Goal: Register for event/course

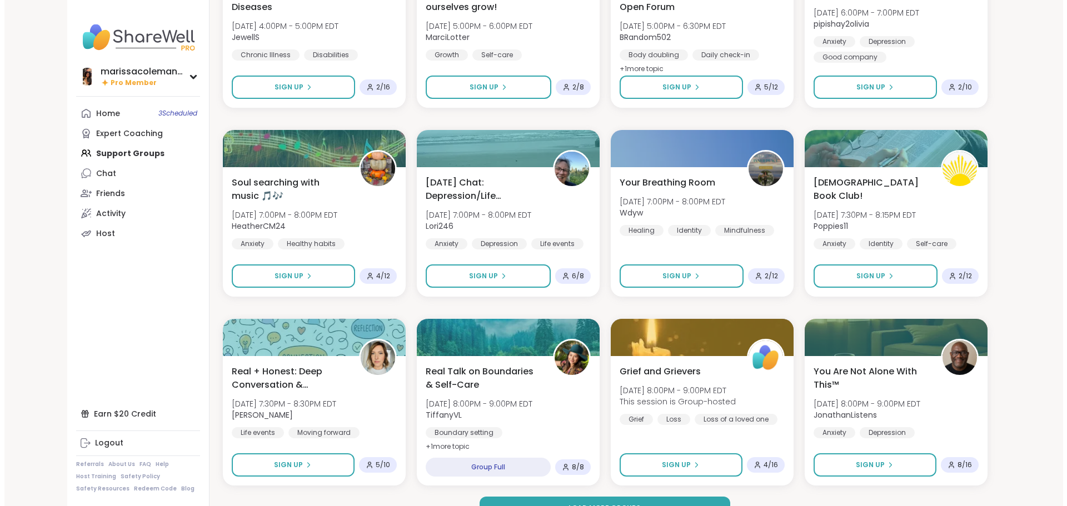
scroll to position [1383, 0]
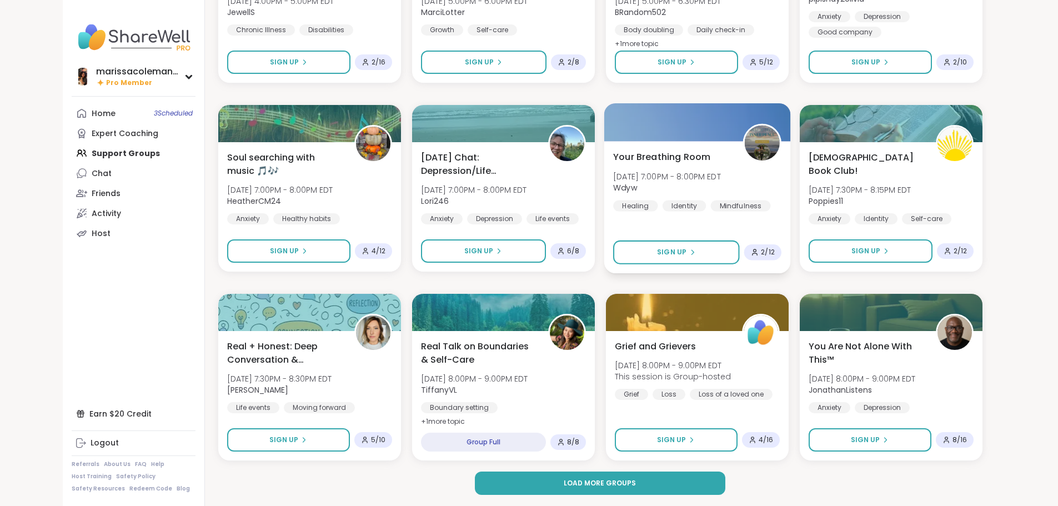
click at [704, 155] on span "Your Breathing Room" at bounding box center [661, 156] width 97 height 13
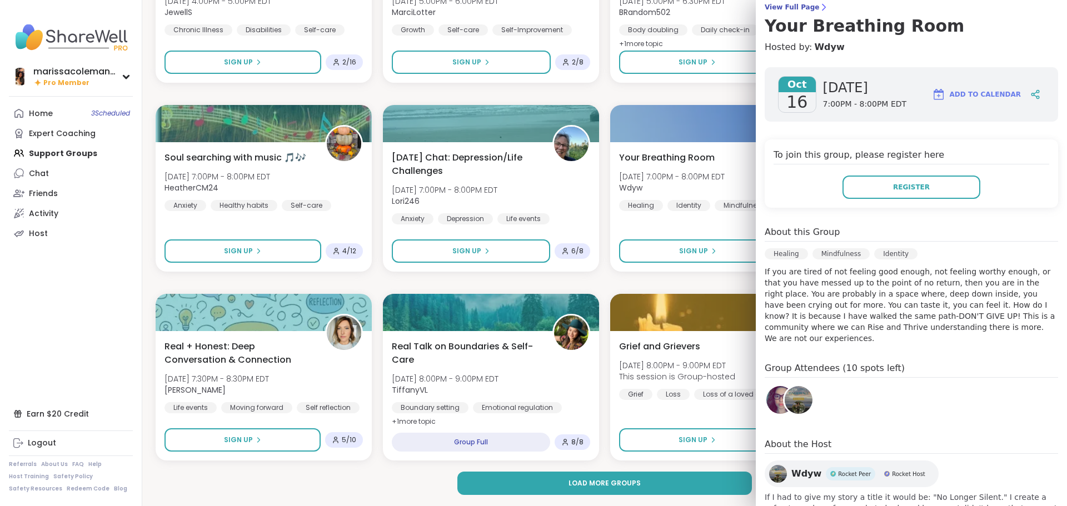
scroll to position [0, 0]
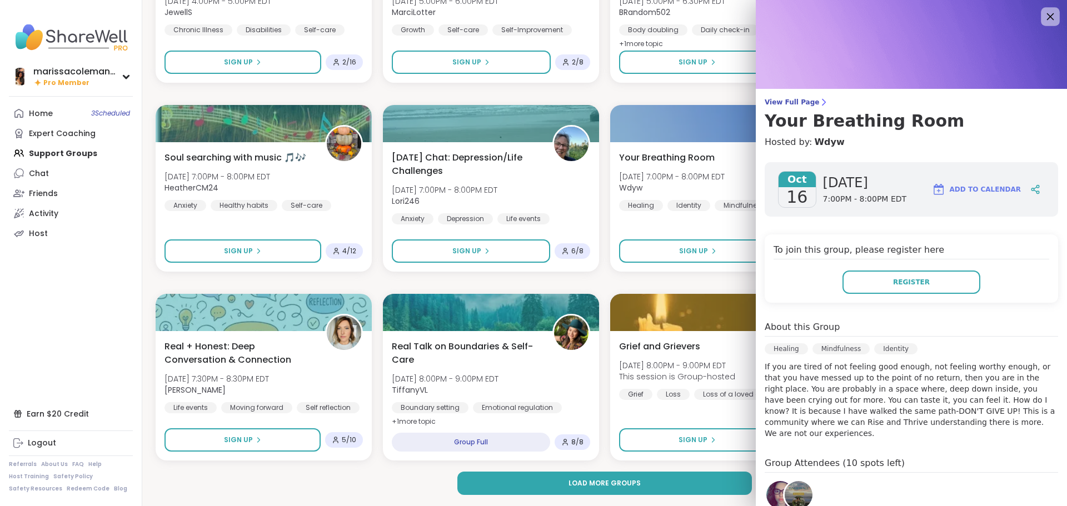
click at [1040, 24] on div at bounding box center [1049, 16] width 19 height 19
click at [1047, 15] on icon at bounding box center [1050, 16] width 7 height 7
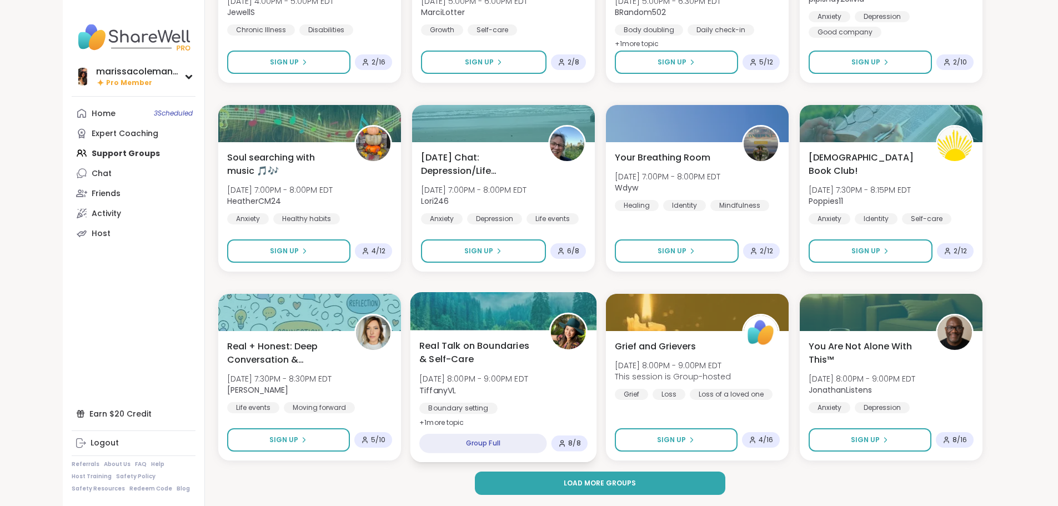
click at [522, 402] on div "Real Talk on Boundaries & Self-Care [DATE] 8:00PM - 9:00PM EDT TiffanyVL Bounda…" at bounding box center [503, 384] width 168 height 91
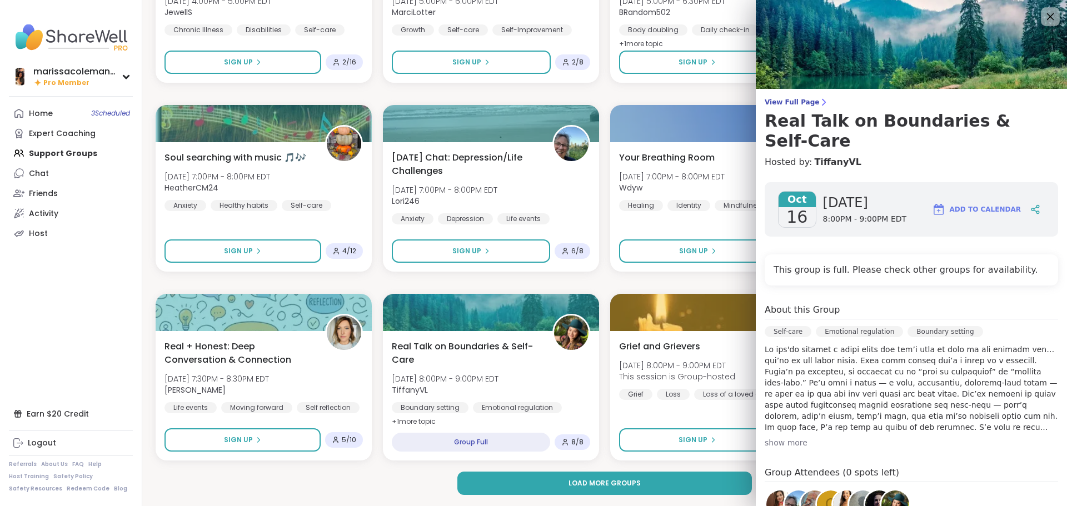
click at [1043, 11] on icon at bounding box center [1050, 16] width 14 height 14
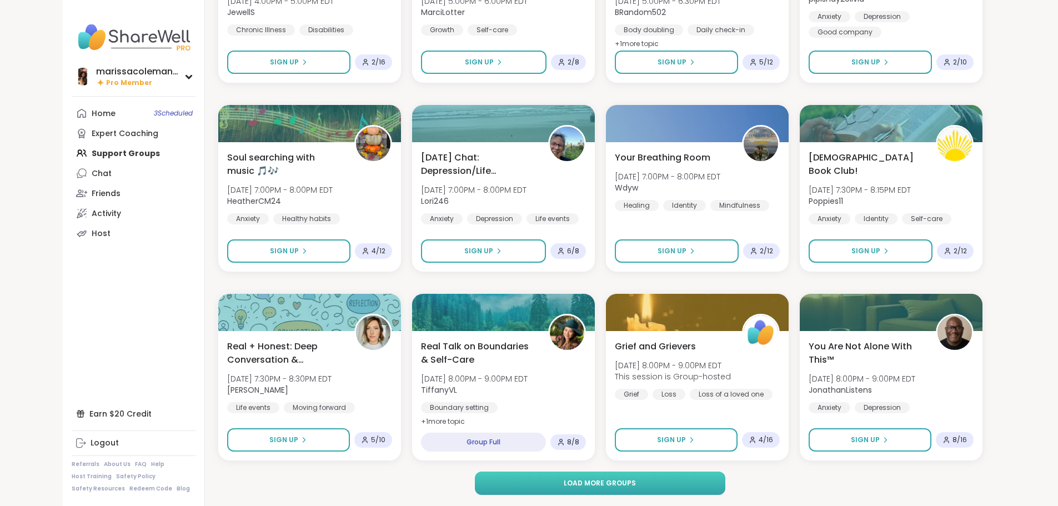
click at [627, 481] on span "Load more groups" at bounding box center [600, 483] width 72 height 10
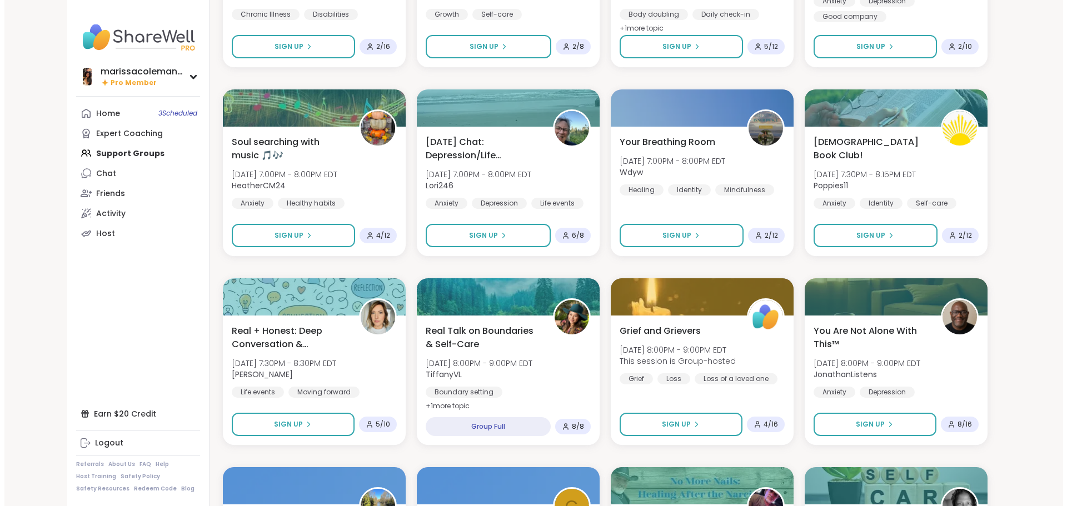
scroll to position [1383, 0]
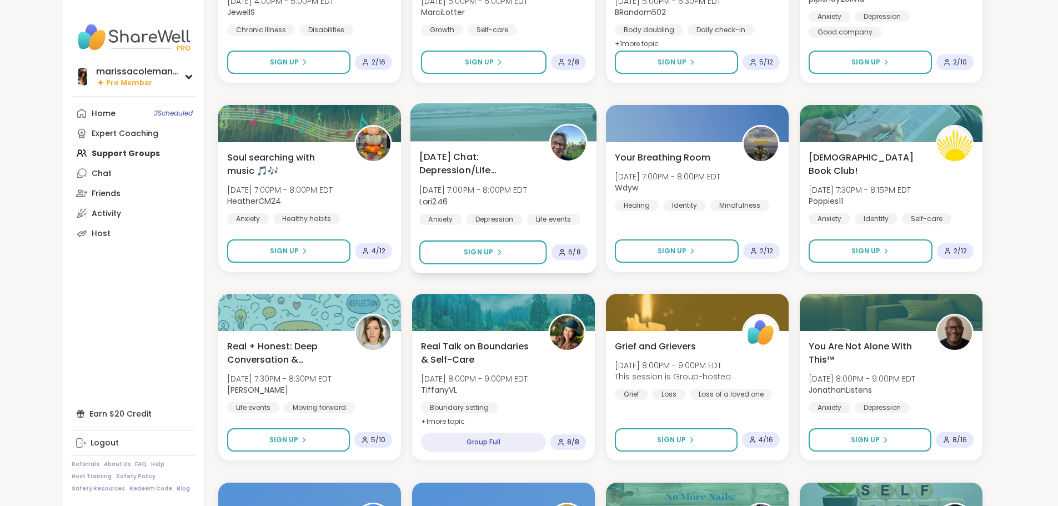
click at [543, 148] on div "[DATE] Chat: Depression/Life Challenges [DATE] 7:00PM - 8:00PM EDT Lori246 Anxi…" at bounding box center [503, 207] width 187 height 132
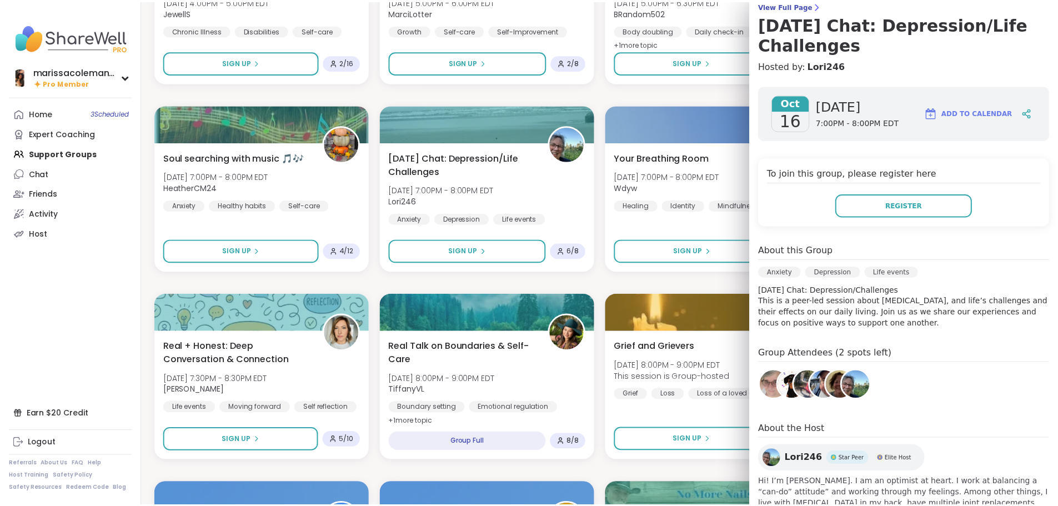
scroll to position [0, 0]
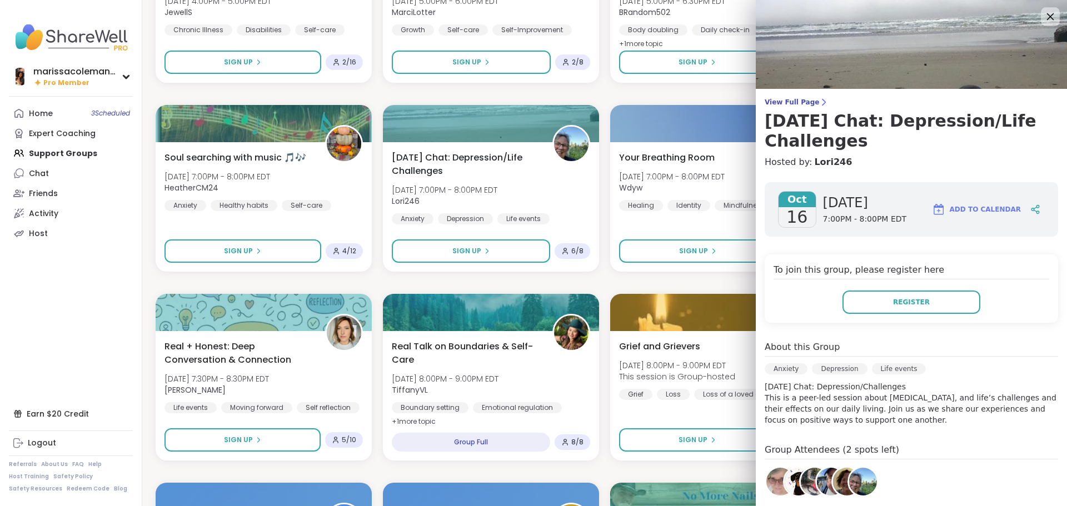
click at [1043, 11] on icon at bounding box center [1050, 16] width 14 height 14
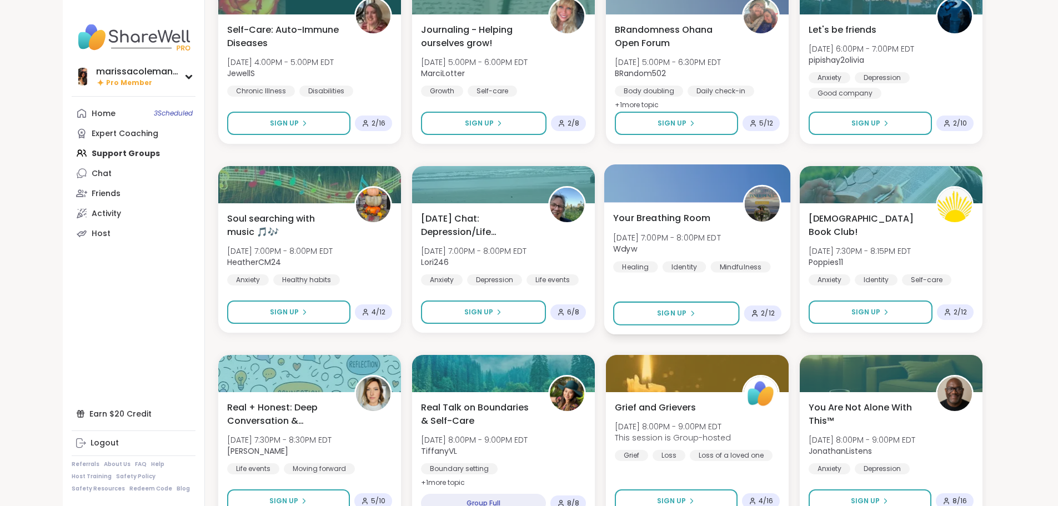
scroll to position [1217, 0]
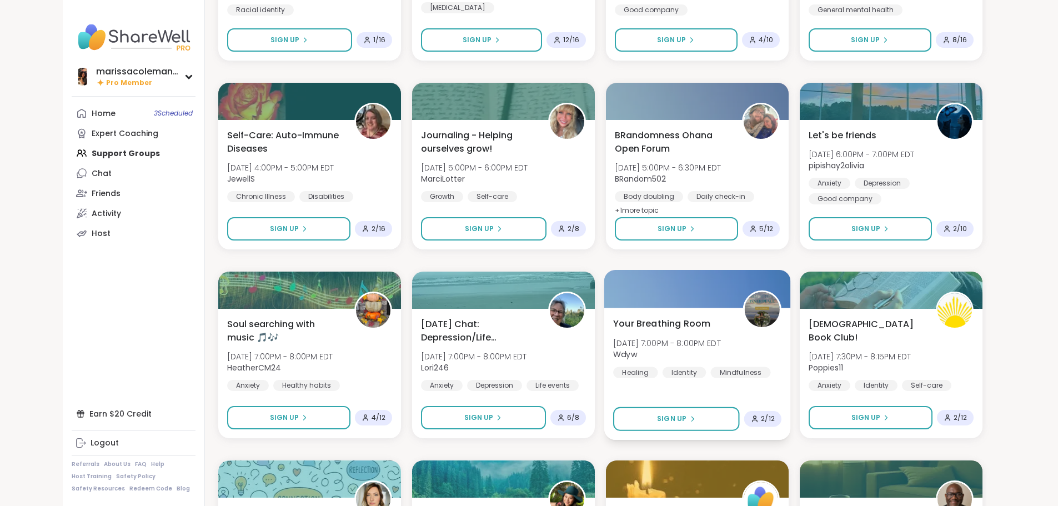
click at [711, 340] on span "[DATE] 7:00PM - 8:00PM EDT" at bounding box center [667, 342] width 108 height 11
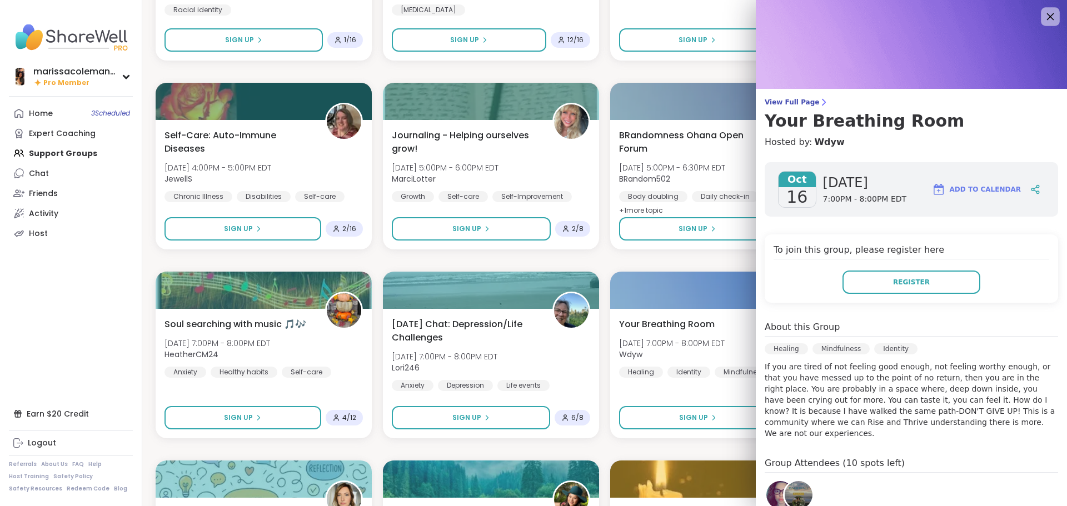
click at [1043, 17] on icon at bounding box center [1050, 16] width 14 height 14
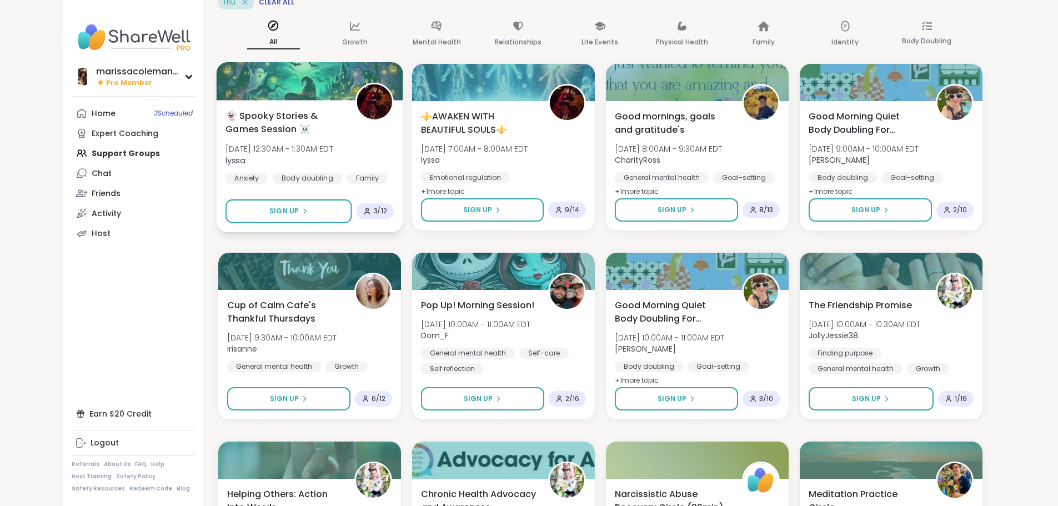
scroll to position [0, 0]
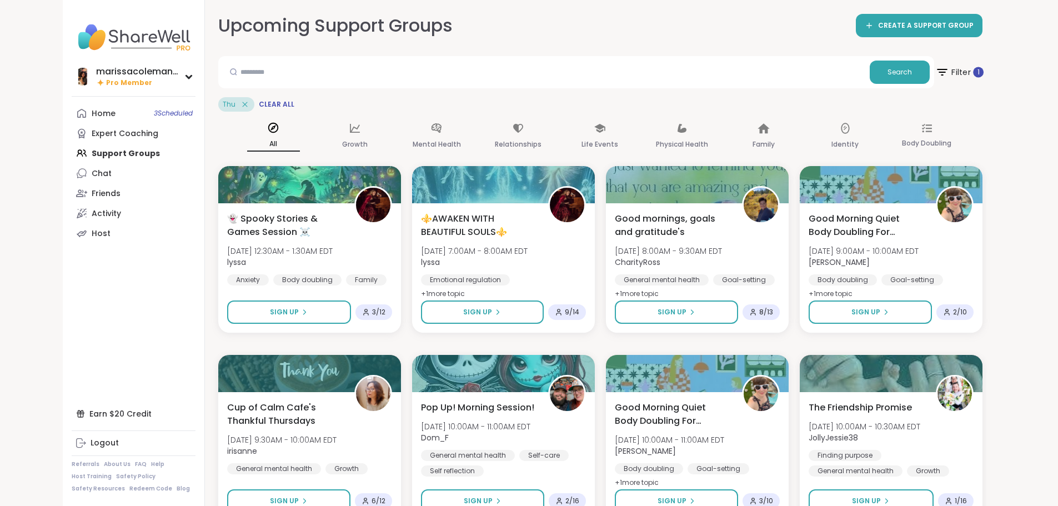
click at [983, 69] on span "Filter 1" at bounding box center [959, 72] width 48 height 28
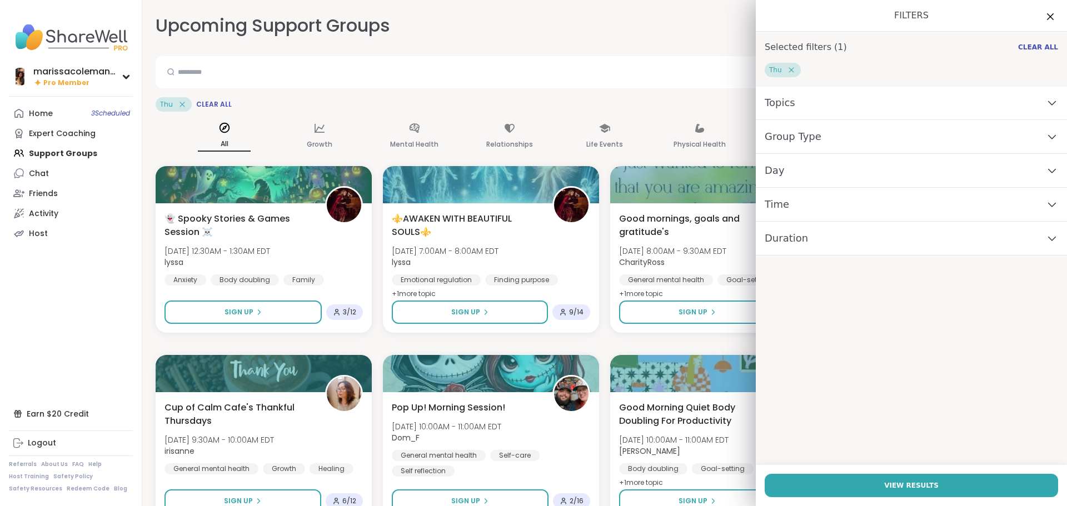
click at [847, 172] on div "Day" at bounding box center [910, 171] width 311 height 34
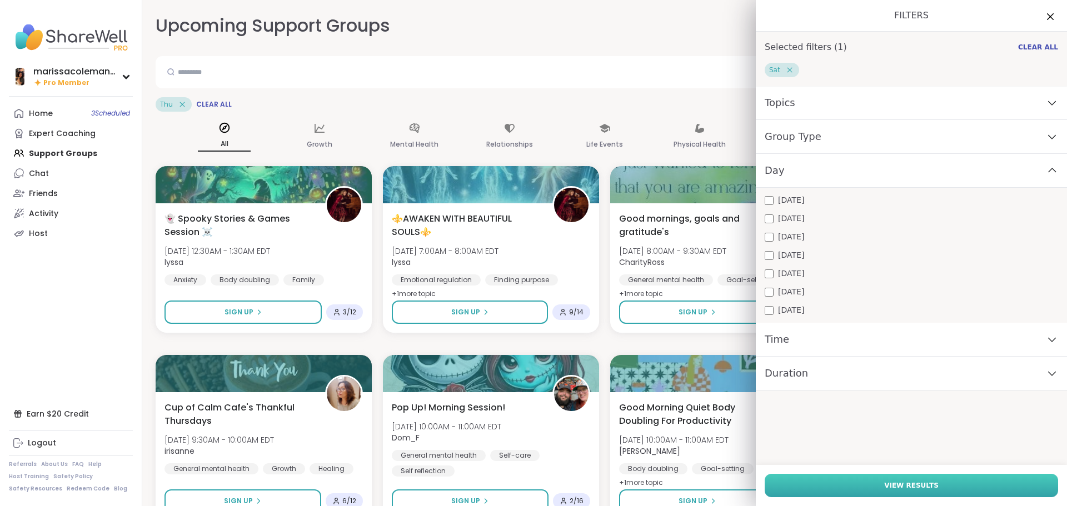
click at [913, 484] on span "View Results" at bounding box center [911, 486] width 54 height 10
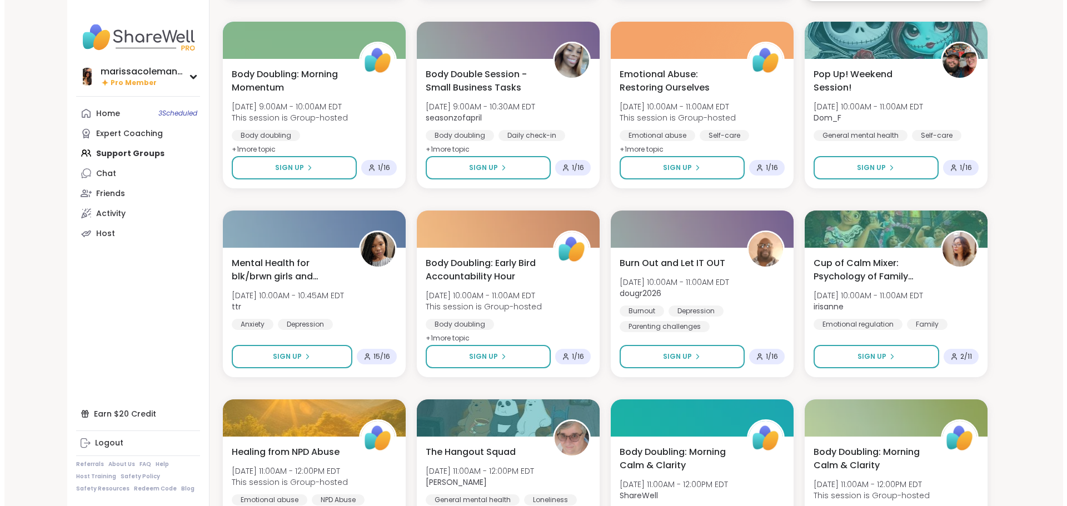
scroll to position [389, 0]
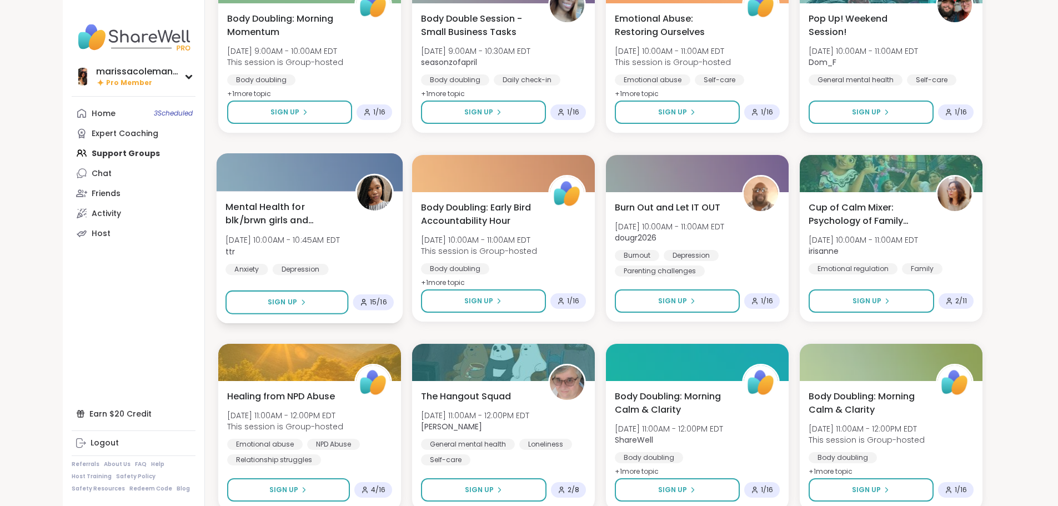
click at [269, 239] on span "[DATE] 10:00AM - 10:45AM EDT" at bounding box center [283, 239] width 114 height 11
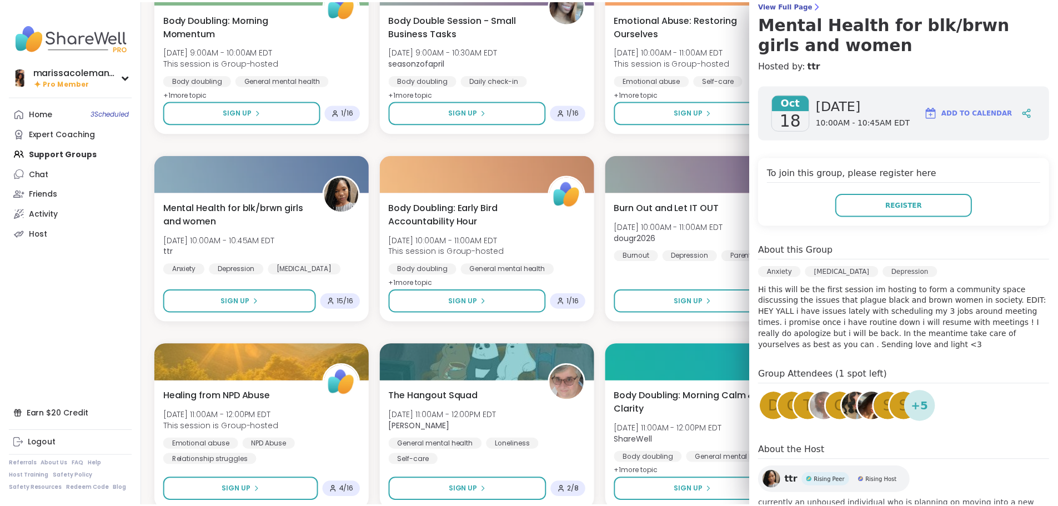
scroll to position [111, 0]
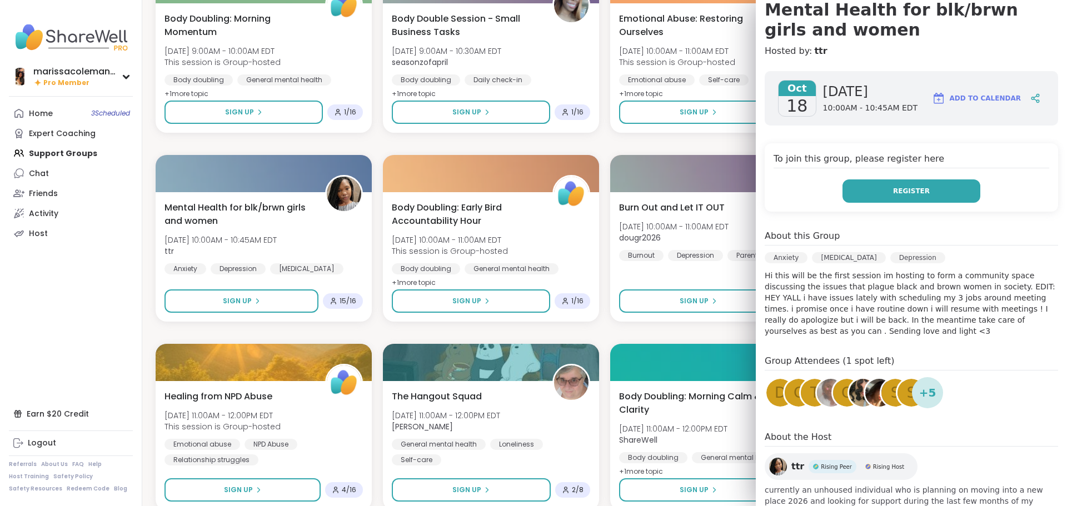
click at [894, 192] on span "Register" at bounding box center [911, 191] width 37 height 10
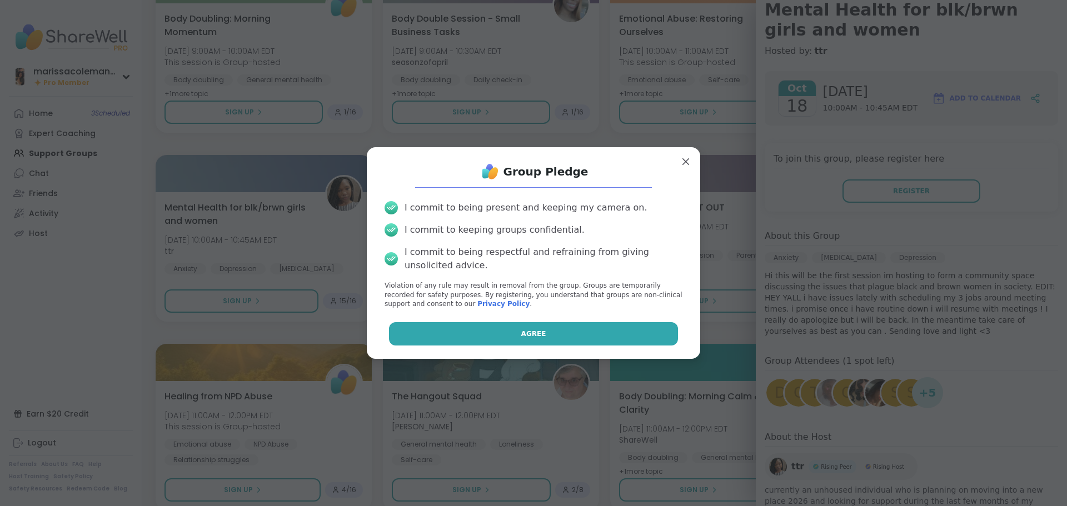
click at [577, 336] on button "Agree" at bounding box center [533, 333] width 289 height 23
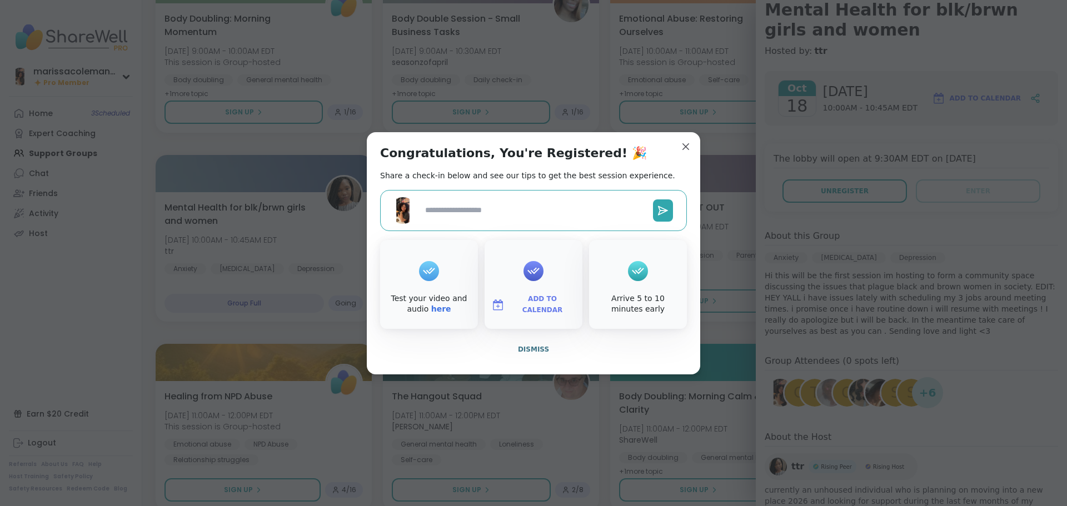
type textarea "*"
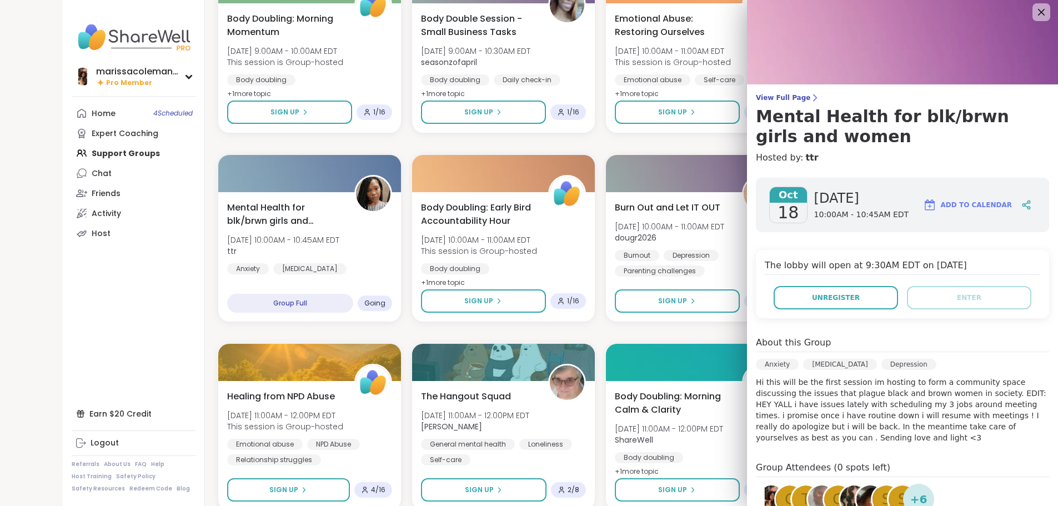
scroll to position [0, 0]
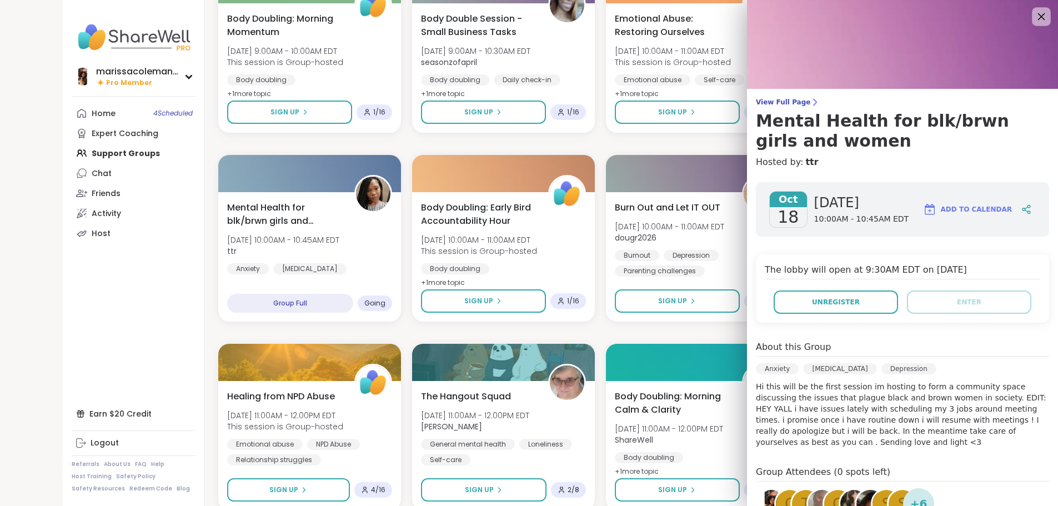
click at [1034, 14] on icon at bounding box center [1041, 16] width 14 height 14
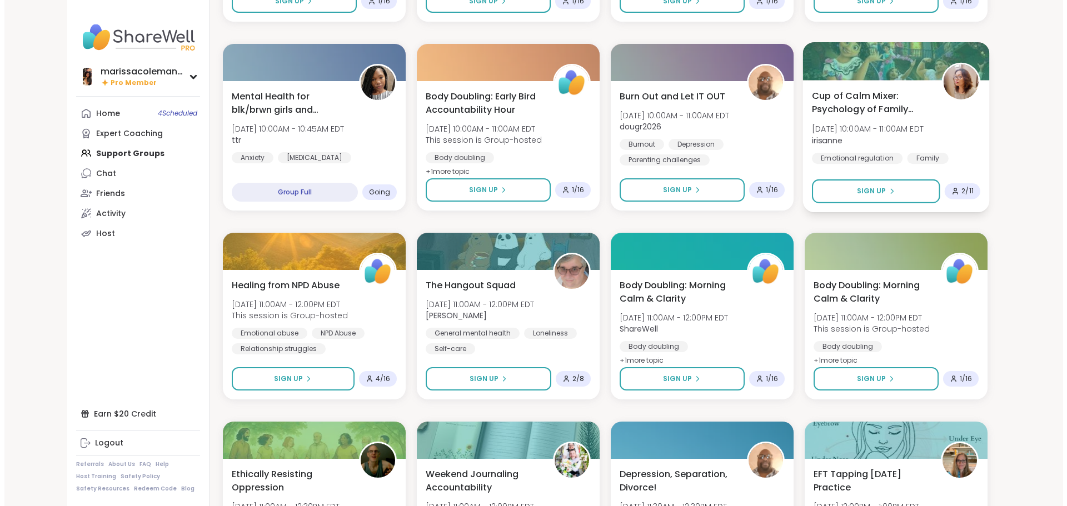
scroll to position [611, 0]
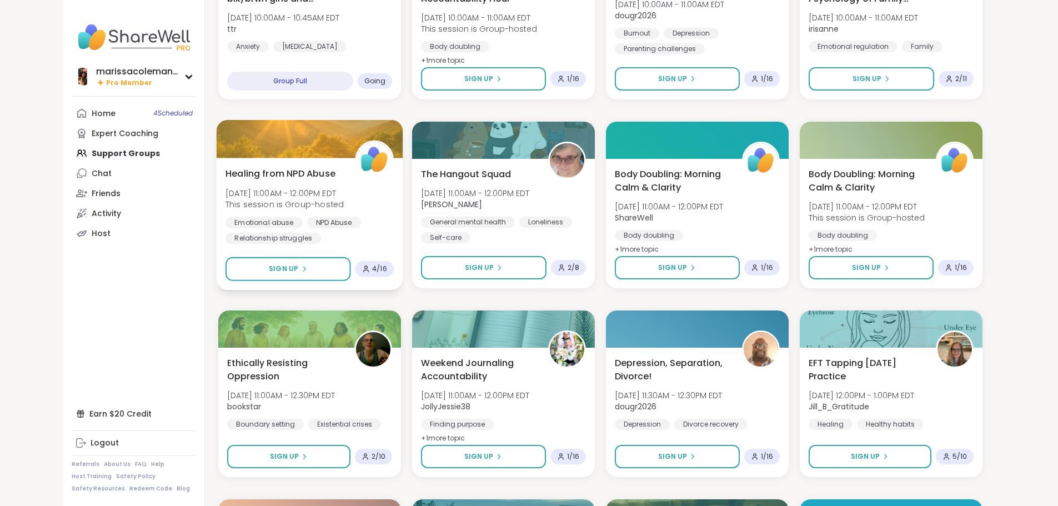
click at [298, 184] on div "Healing from NPD Abuse [DATE] 11:00AM - 12:00PM EDT This session is Group-hoste…" at bounding box center [310, 205] width 168 height 77
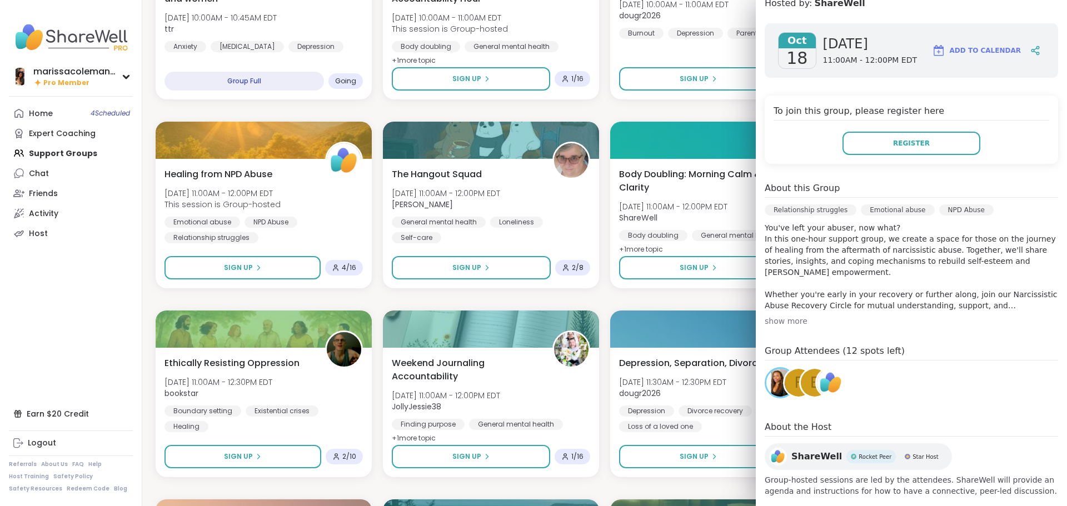
scroll to position [156, 0]
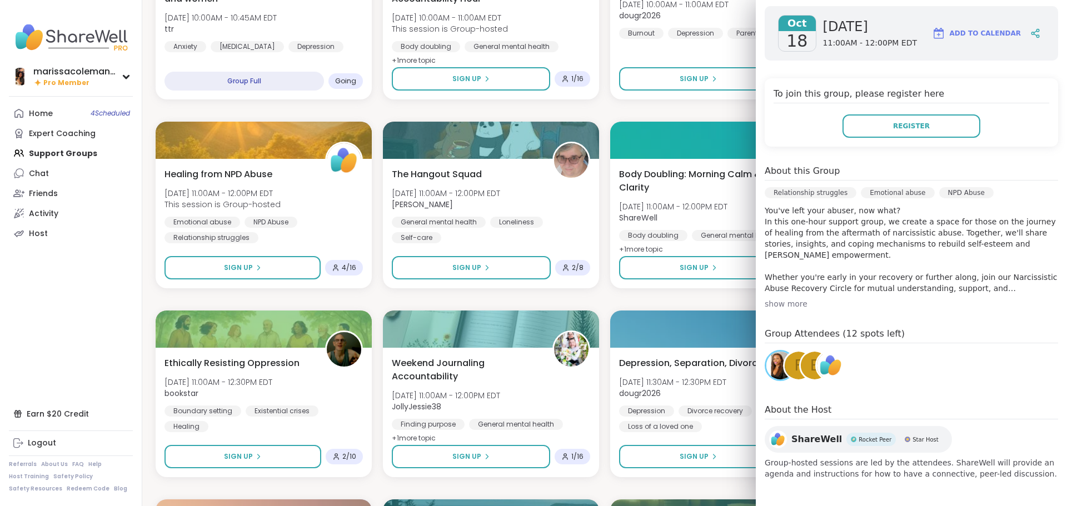
click at [784, 363] on div "F" at bounding box center [798, 366] width 28 height 28
click at [800, 365] on div "e" at bounding box center [814, 366] width 28 height 28
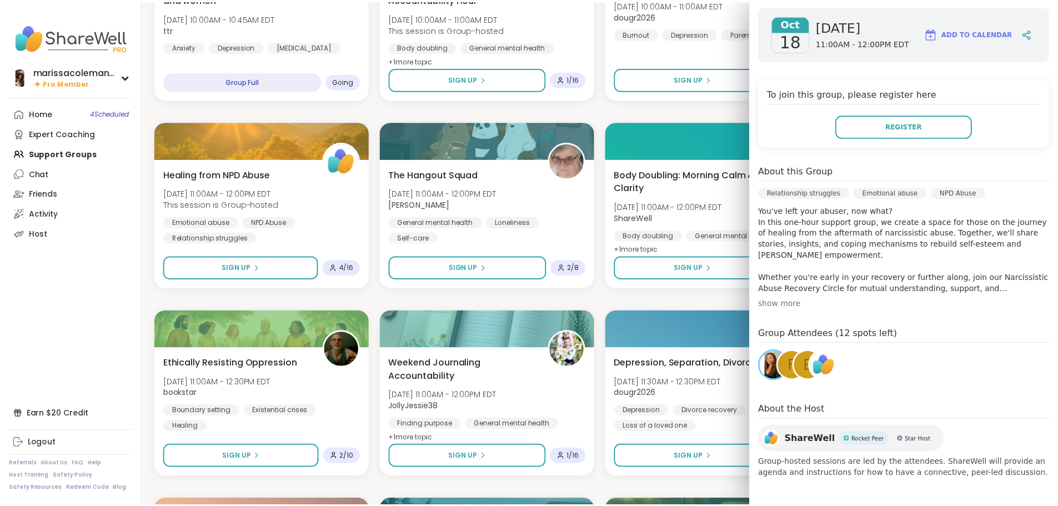
scroll to position [0, 0]
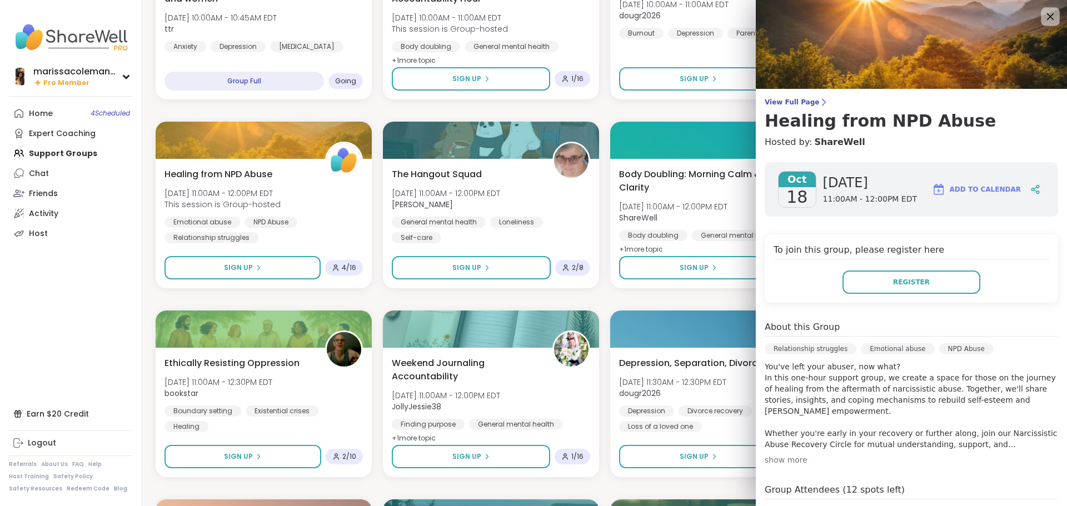
click at [1043, 13] on icon at bounding box center [1050, 16] width 14 height 14
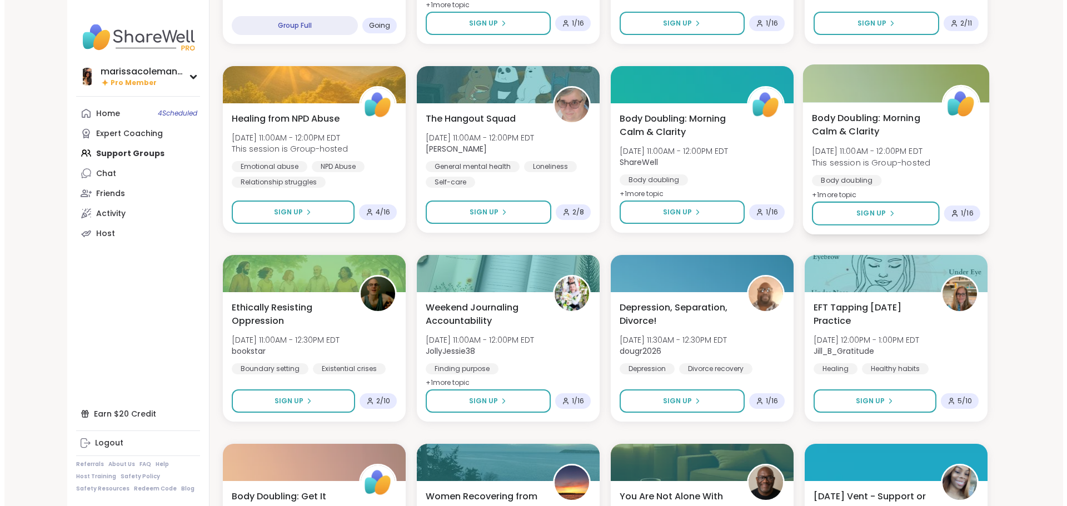
scroll to position [722, 0]
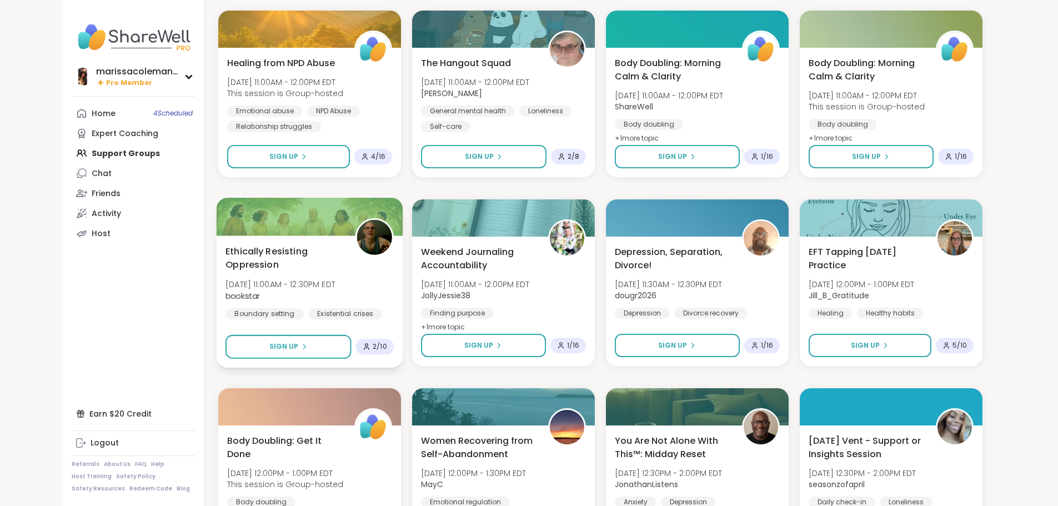
click at [303, 254] on div "Ethically Resisting Oppression [DATE] 11:00AM - 12:30PM EDT bookstar Boundary s…" at bounding box center [310, 289] width 168 height 91
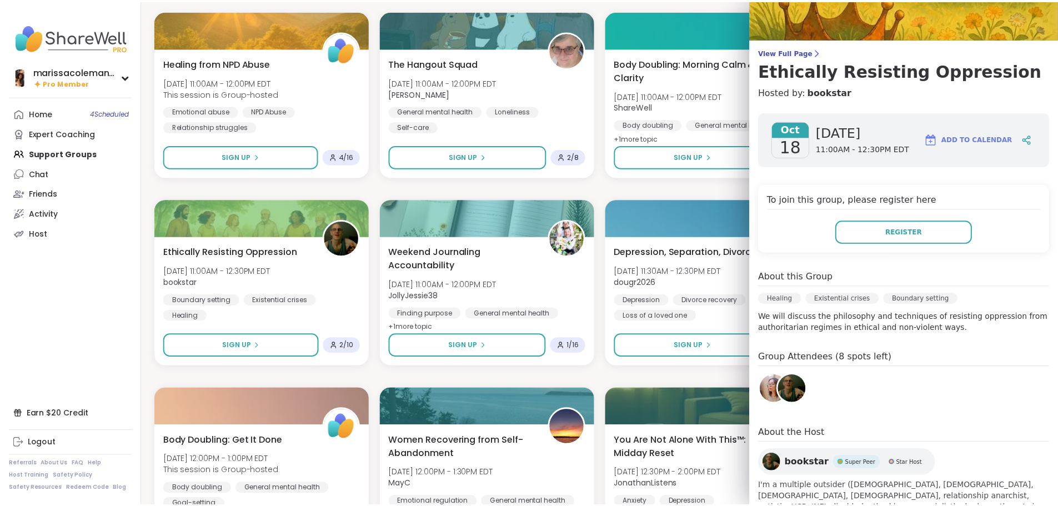
scroll to position [0, 0]
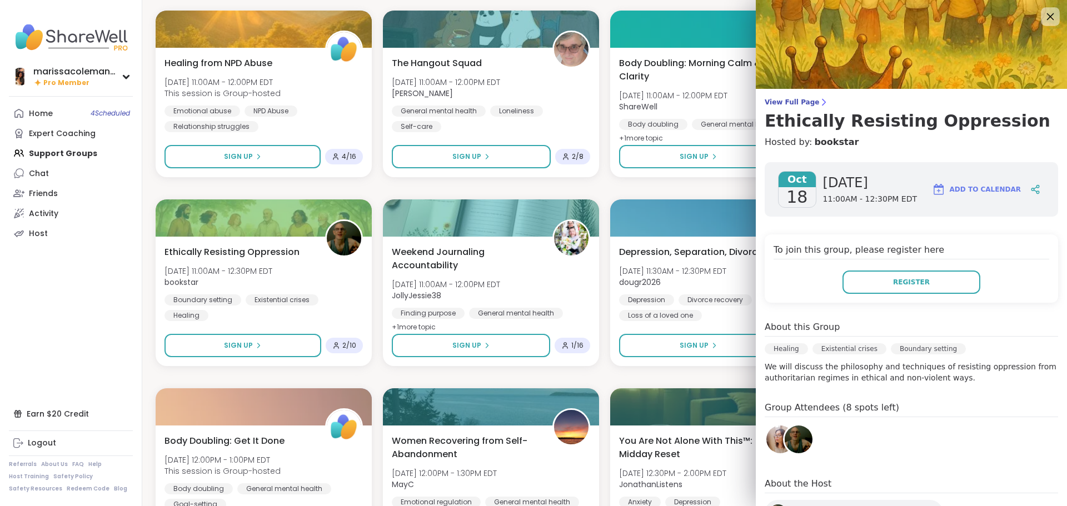
click at [1043, 14] on icon at bounding box center [1050, 16] width 14 height 14
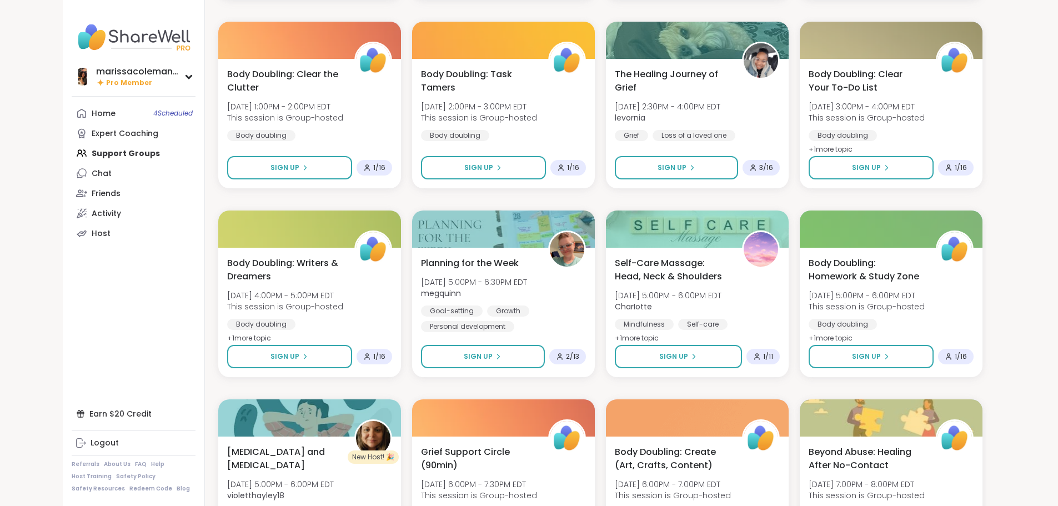
scroll to position [1383, 0]
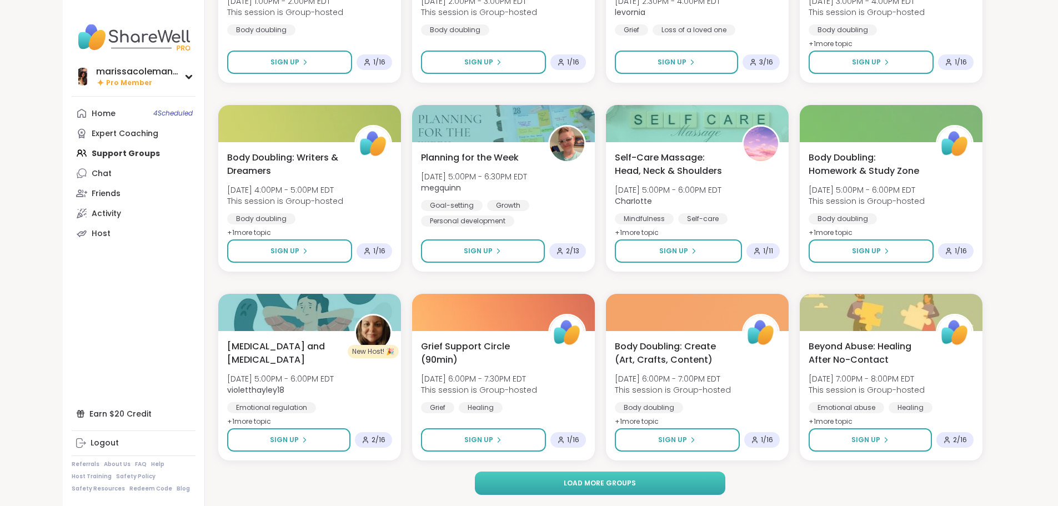
click at [694, 483] on button "Load more groups" at bounding box center [600, 483] width 251 height 23
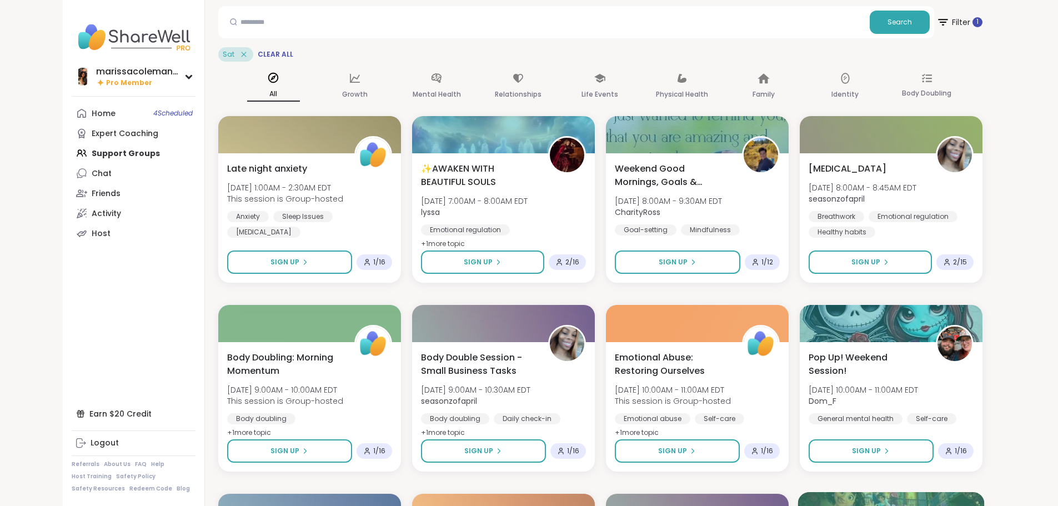
scroll to position [0, 0]
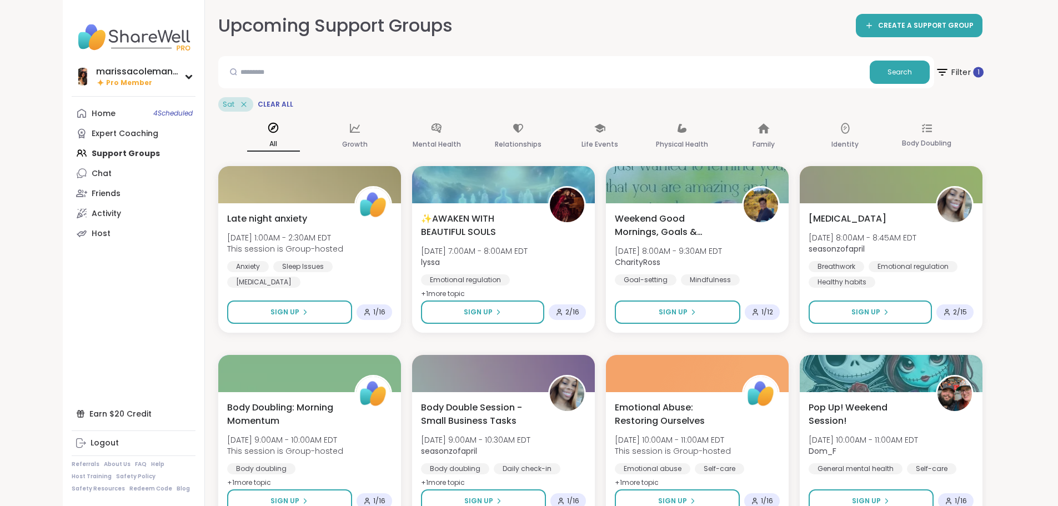
click at [983, 64] on span "Filter 1" at bounding box center [959, 72] width 48 height 28
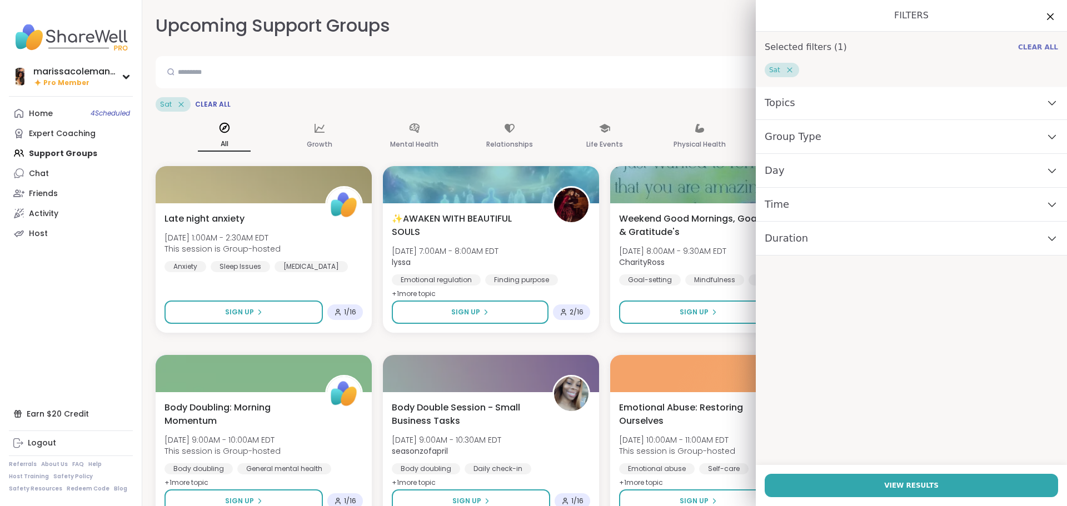
click at [1034, 46] on span "Clear All" at bounding box center [1038, 47] width 40 height 9
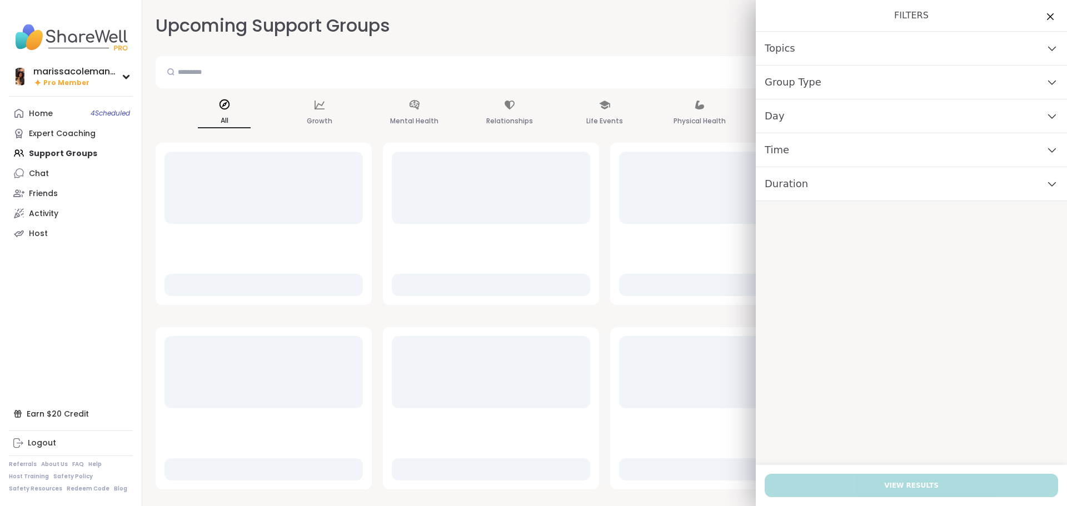
click at [1039, 43] on div "Topics" at bounding box center [910, 49] width 311 height 34
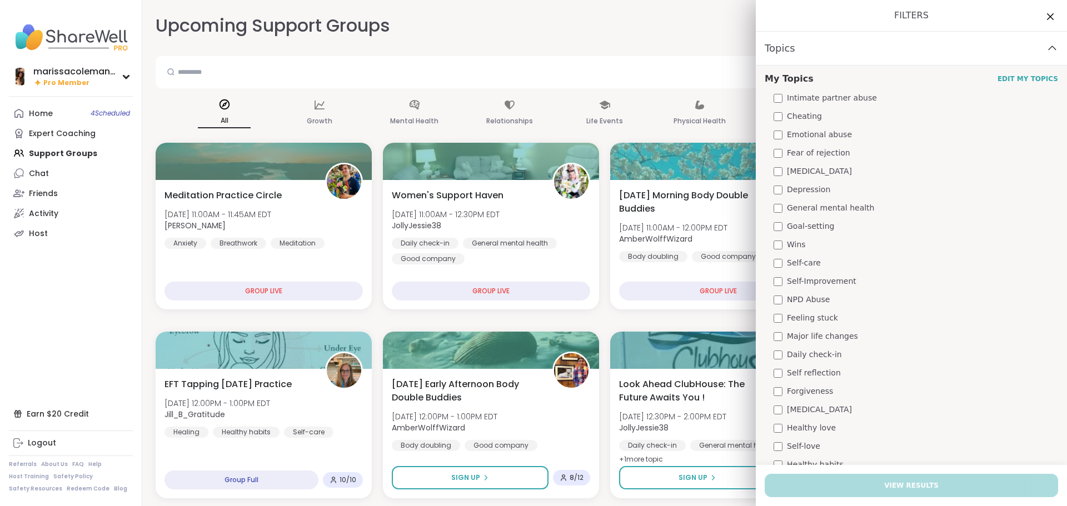
click at [1039, 43] on div "Topics" at bounding box center [910, 49] width 311 height 34
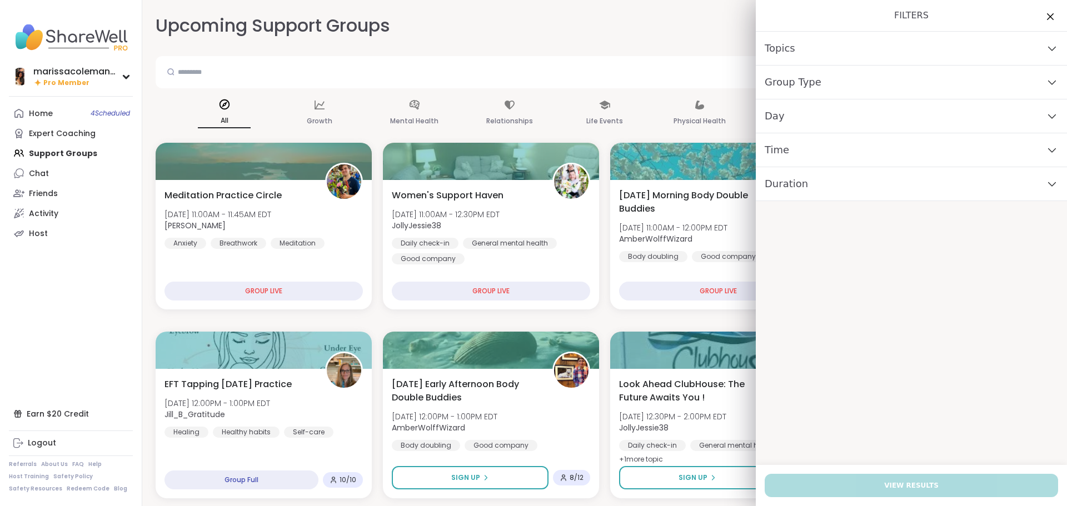
click at [1011, 116] on div "Day" at bounding box center [910, 116] width 311 height 34
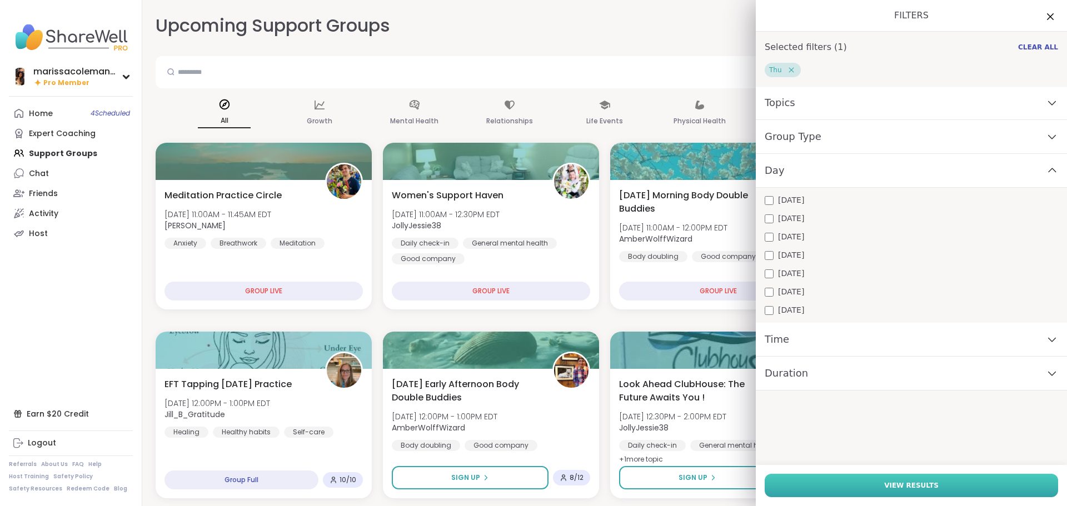
click at [919, 486] on span "View Results" at bounding box center [911, 486] width 54 height 10
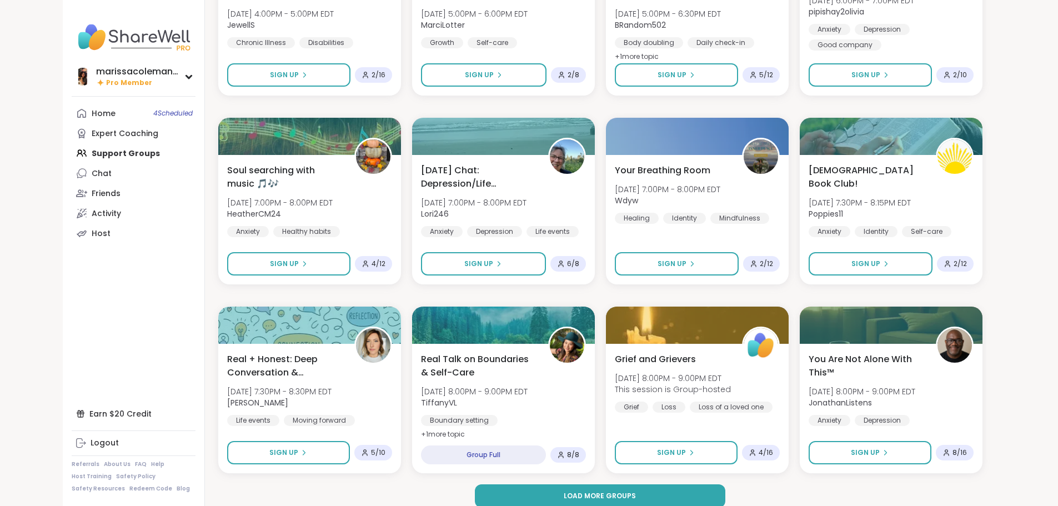
scroll to position [1383, 0]
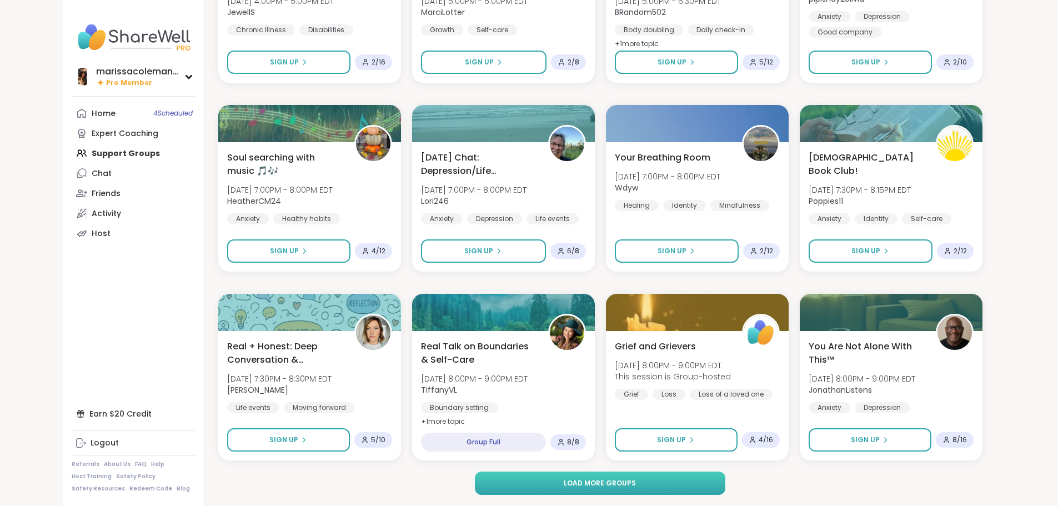
click at [573, 482] on span "Load more groups" at bounding box center [600, 483] width 72 height 10
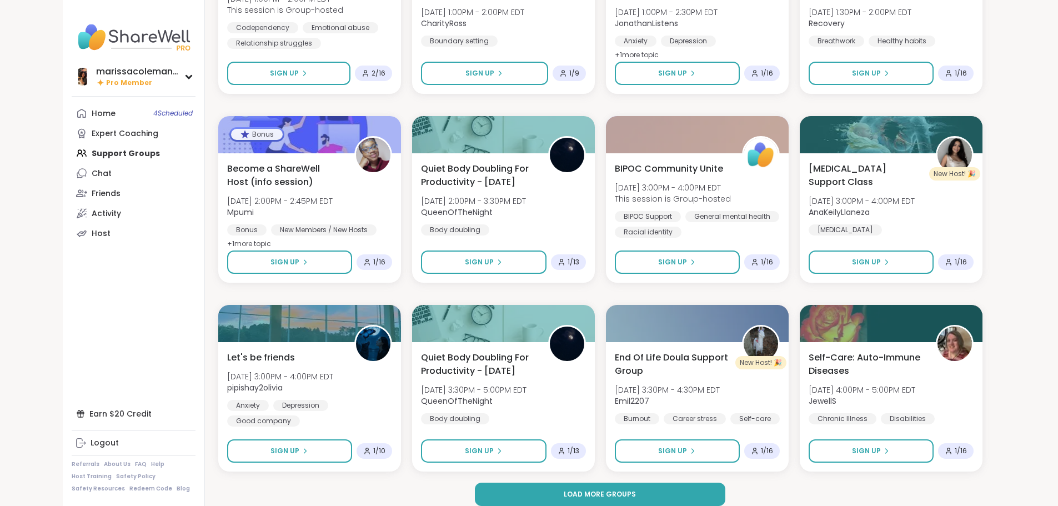
scroll to position [3083, 0]
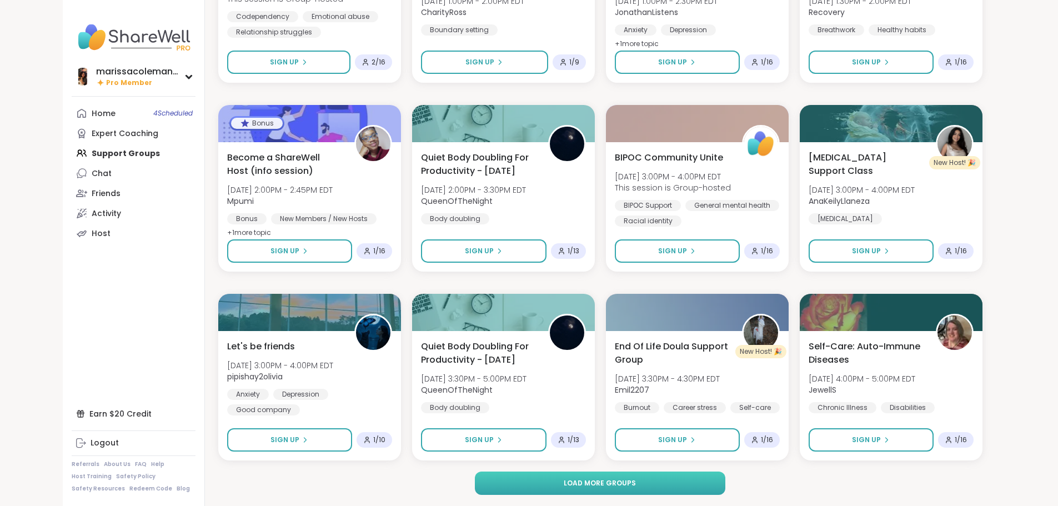
click at [631, 487] on span "Load more groups" at bounding box center [600, 483] width 72 height 10
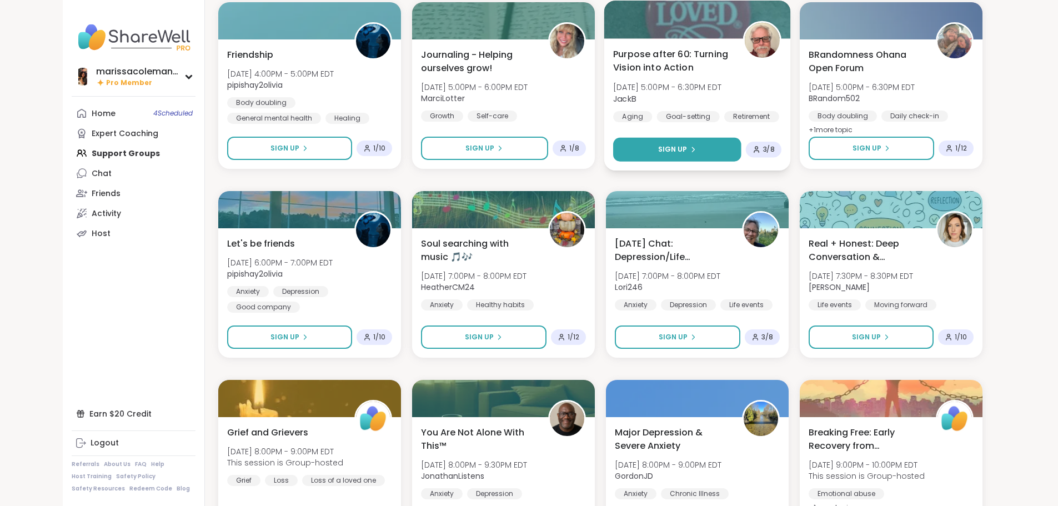
scroll to position [3583, 0]
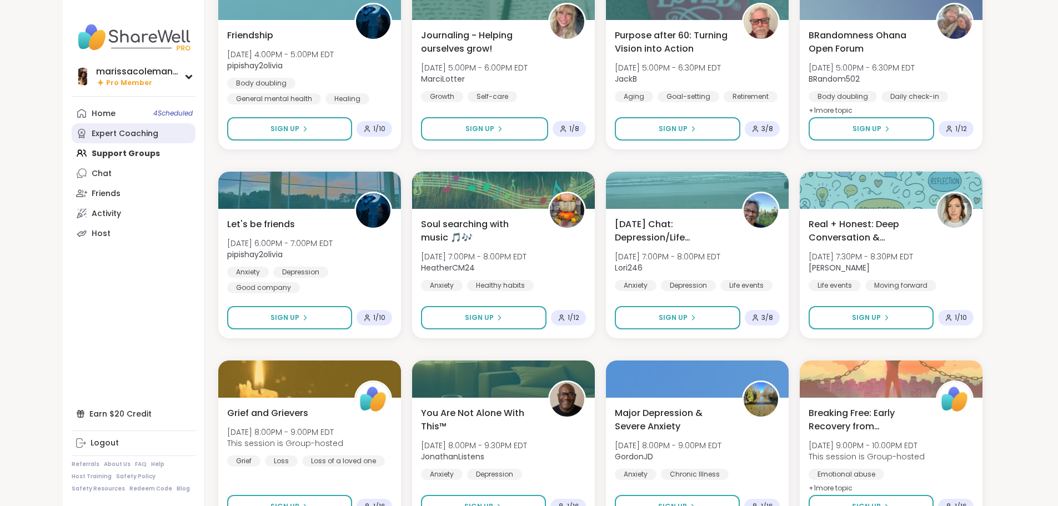
click at [92, 138] on div "Expert Coaching" at bounding box center [125, 133] width 67 height 11
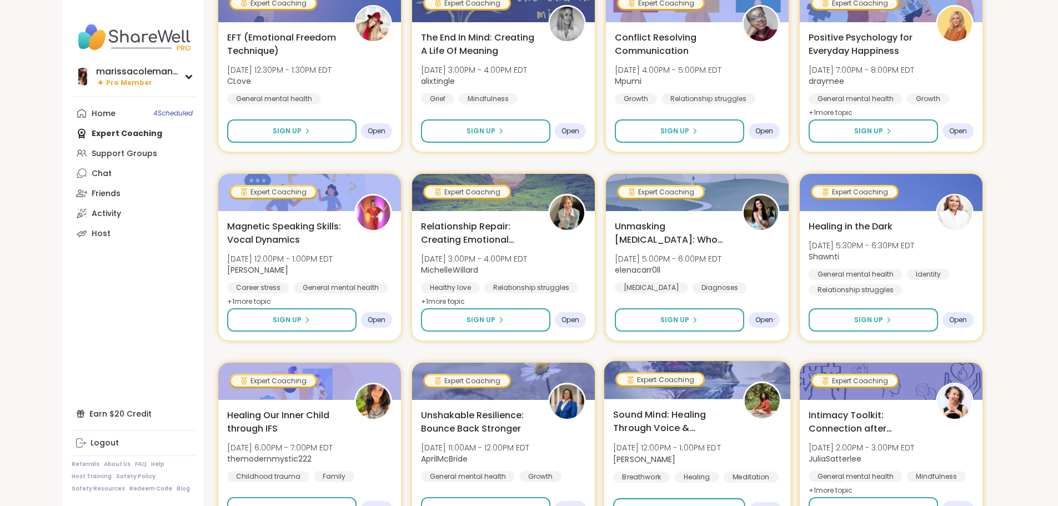
scroll to position [1380, 0]
